Goal: Task Accomplishment & Management: Manage account settings

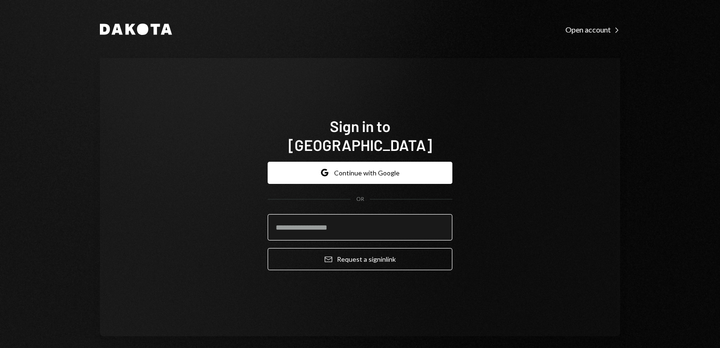
click at [336, 220] on input "email" at bounding box center [360, 227] width 185 height 26
type input "**********"
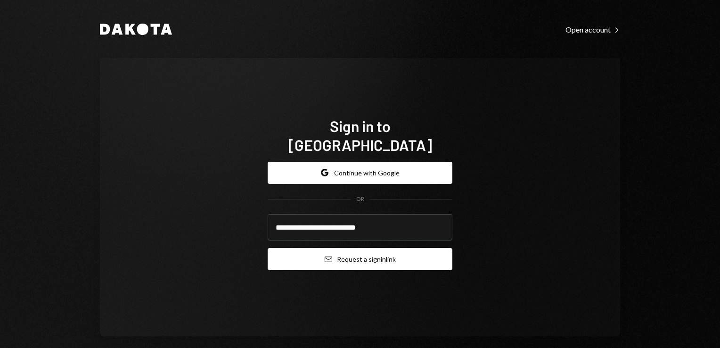
click at [354, 250] on button "Email Request a sign in link" at bounding box center [360, 259] width 185 height 22
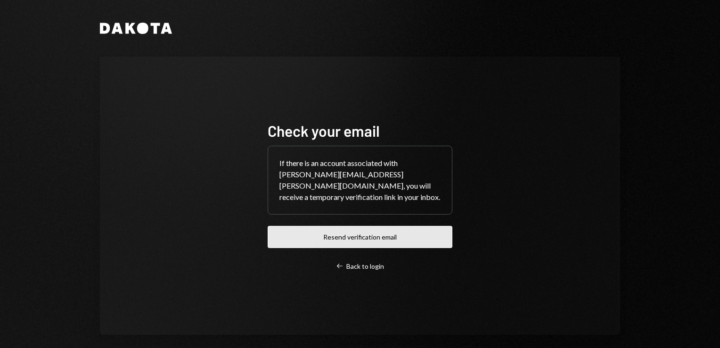
click at [359, 235] on button "Resend verification email" at bounding box center [360, 237] width 185 height 22
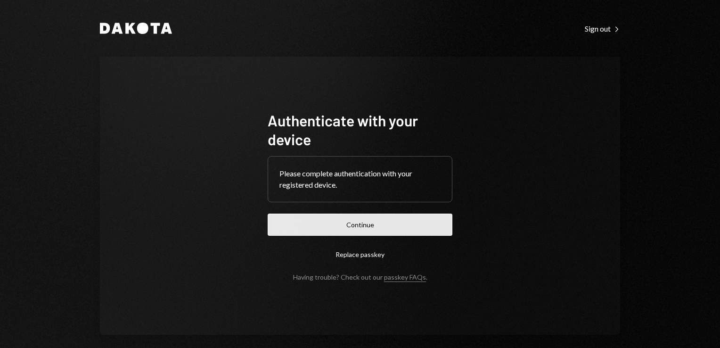
click at [362, 223] on button "Continue" at bounding box center [360, 225] width 185 height 22
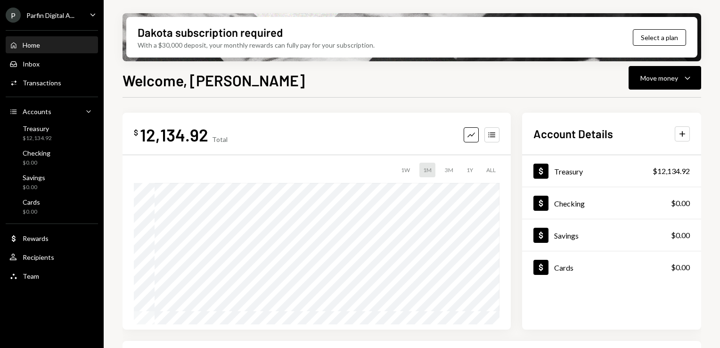
click at [63, 14] on div "Parfin Digital A..." at bounding box center [50, 15] width 48 height 8
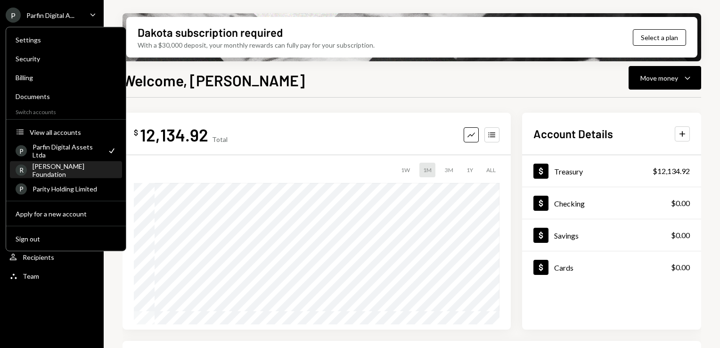
click at [76, 168] on div "Rayls Foundation" at bounding box center [75, 170] width 84 height 16
